Goal: Check status: Check status

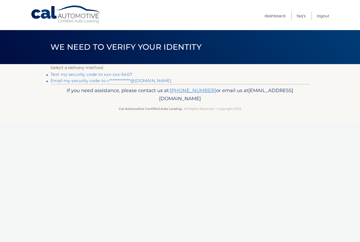
click at [57, 74] on link "Text my security code to xxx-xxx-5407" at bounding box center [91, 74] width 82 height 5
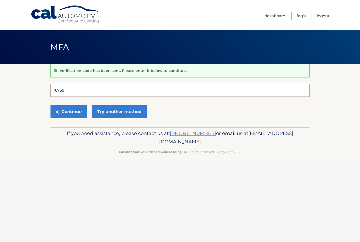
type input "167597"
click at [68, 111] on button "Continue" at bounding box center [68, 111] width 36 height 13
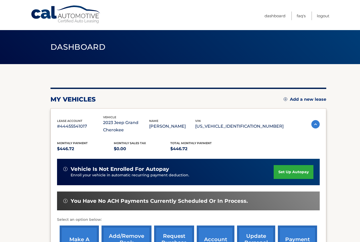
click at [66, 112] on div "lease account #44455541017 vehicle 2023 Jeep Grand Cherokee name WITOLD SMIATAC…" at bounding box center [187, 187] width 275 height 159
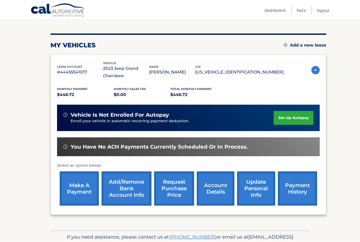
scroll to position [64, 0]
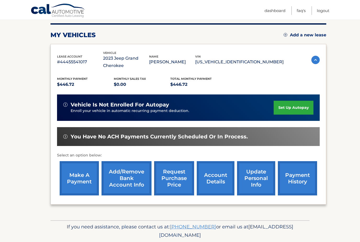
click at [214, 177] on link "account details" at bounding box center [215, 178] width 38 height 34
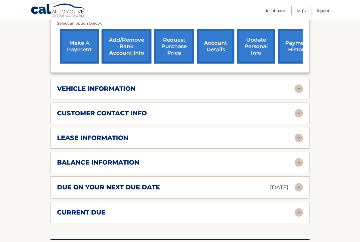
scroll to position [211, 0]
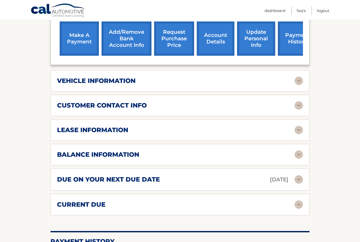
click at [70, 126] on h2 "lease information" at bounding box center [92, 130] width 71 height 8
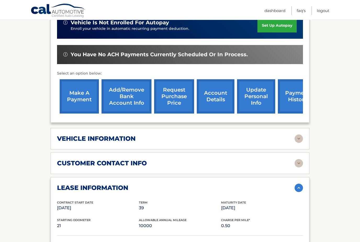
scroll to position [144, 0]
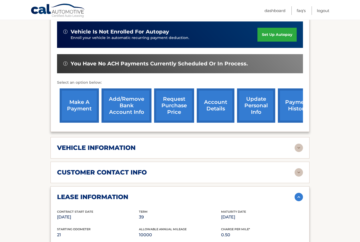
click at [170, 104] on link "request purchase price" at bounding box center [174, 105] width 40 height 34
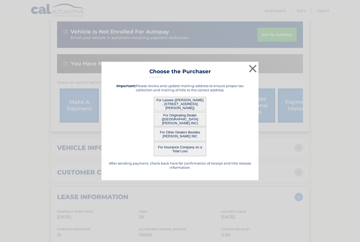
click at [24, 81] on div "× Choose the Purchaser After sending payment, check back here for confirmation …" at bounding box center [179, 121] width 355 height 118
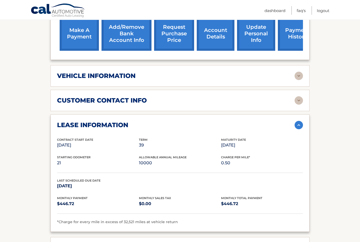
scroll to position [216, 0]
click at [71, 74] on h2 "vehicle information" at bounding box center [96, 76] width 78 height 8
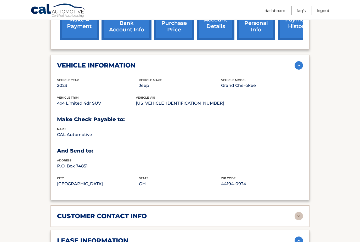
scroll to position [226, 0]
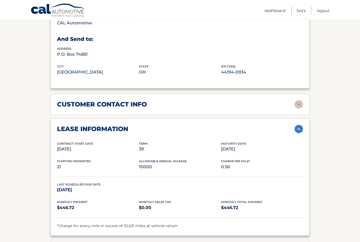
click at [70, 103] on h2 "customer contact info" at bounding box center [102, 105] width 90 height 8
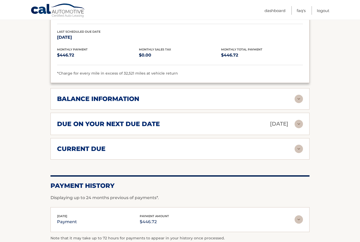
scroll to position [593, 0]
click at [59, 95] on h2 "balance information" at bounding box center [98, 99] width 82 height 8
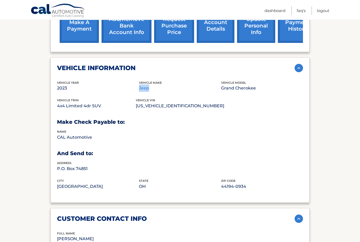
scroll to position [225, 0]
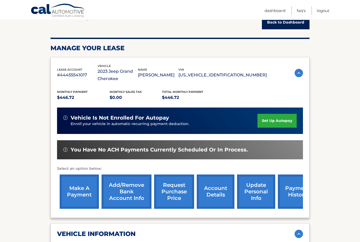
scroll to position [58, 0]
